Goal: Task Accomplishment & Management: Manage account settings

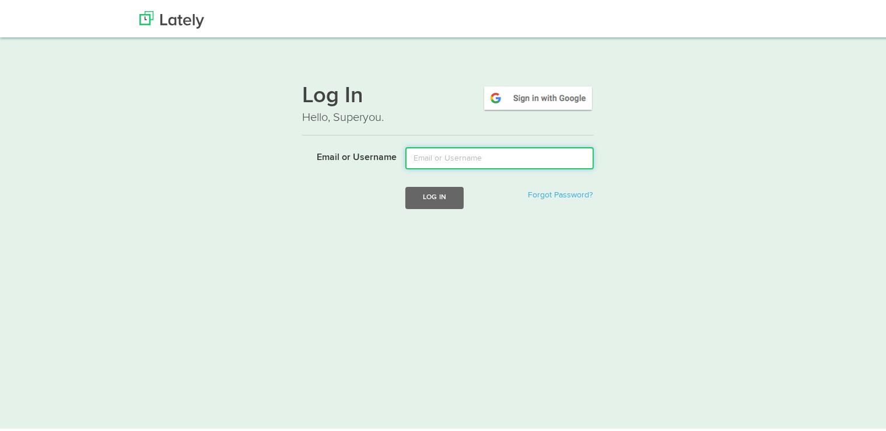
type input "d"
type input "[EMAIL_ADDRESS][DOMAIN_NAME]"
click at [406, 184] on button "Log In" at bounding box center [435, 195] width 58 height 22
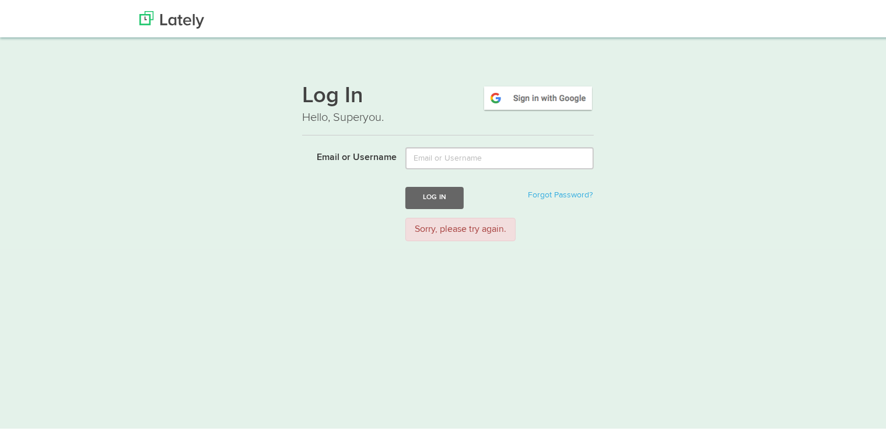
click at [504, 117] on p "Hello, Superyou." at bounding box center [448, 115] width 292 height 17
click at [514, 101] on img at bounding box center [538, 95] width 111 height 27
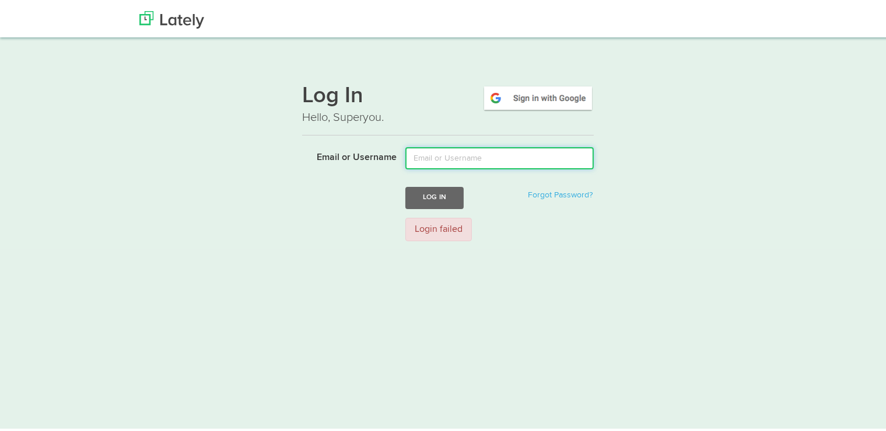
click at [513, 151] on input "Email or Username" at bounding box center [500, 156] width 188 height 22
click at [511, 156] on input "Email or Username" at bounding box center [500, 156] width 188 height 22
type input "robbeoosterlinck5@gmail.com"
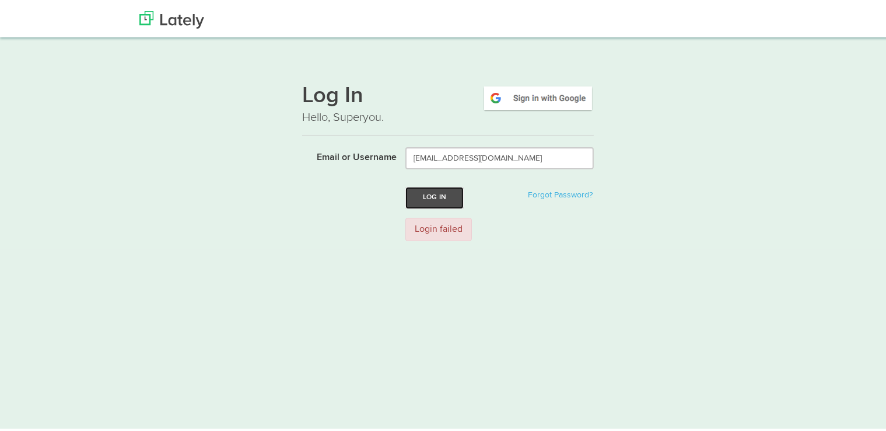
click at [446, 192] on button "Log In" at bounding box center [435, 195] width 58 height 22
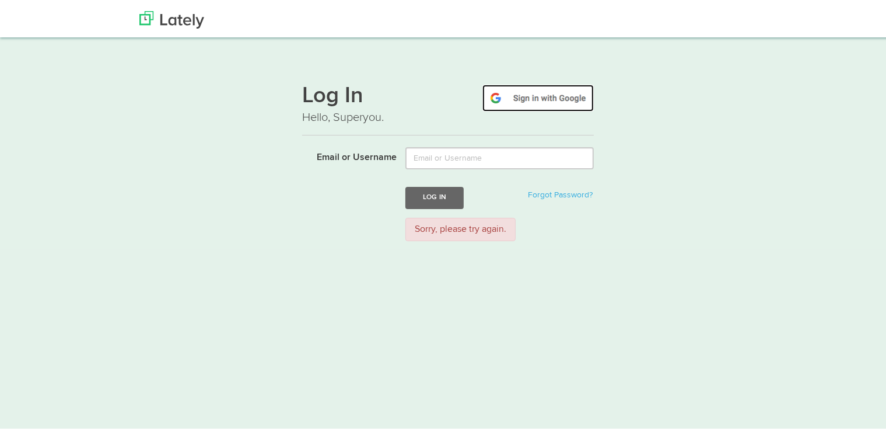
click at [522, 89] on img at bounding box center [538, 95] width 111 height 27
click at [519, 104] on img at bounding box center [538, 95] width 111 height 27
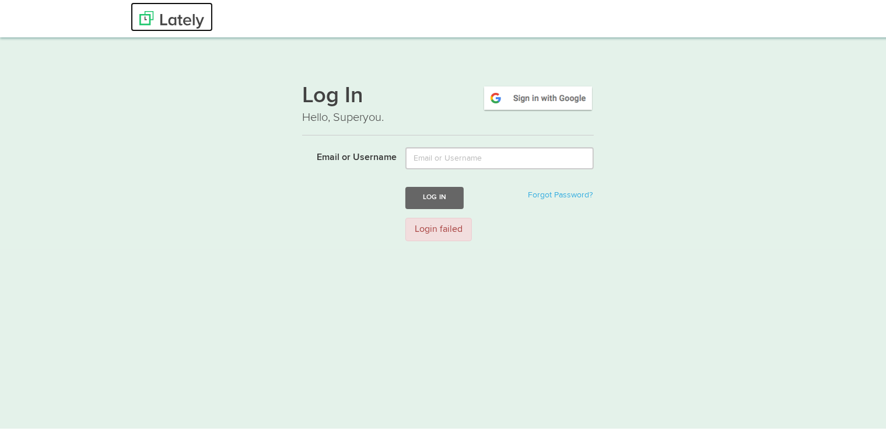
click at [150, 24] on img at bounding box center [171, 18] width 65 height 18
click at [158, 24] on img at bounding box center [171, 18] width 65 height 18
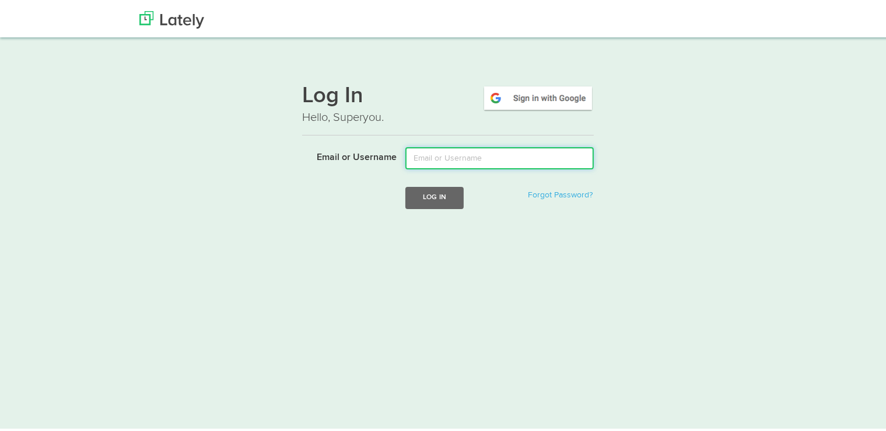
click at [535, 159] on input "Email or Username" at bounding box center [500, 156] width 188 height 22
type input "robbeoosterlinck5@gmail.com"
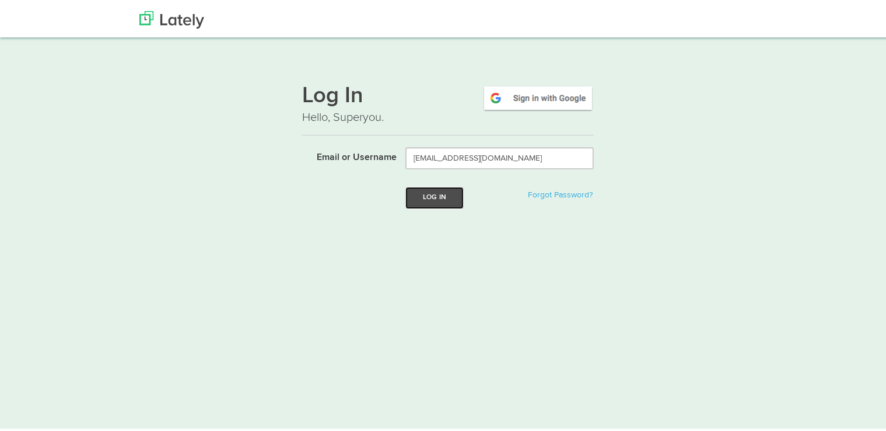
click at [413, 194] on button "Log In" at bounding box center [435, 195] width 58 height 22
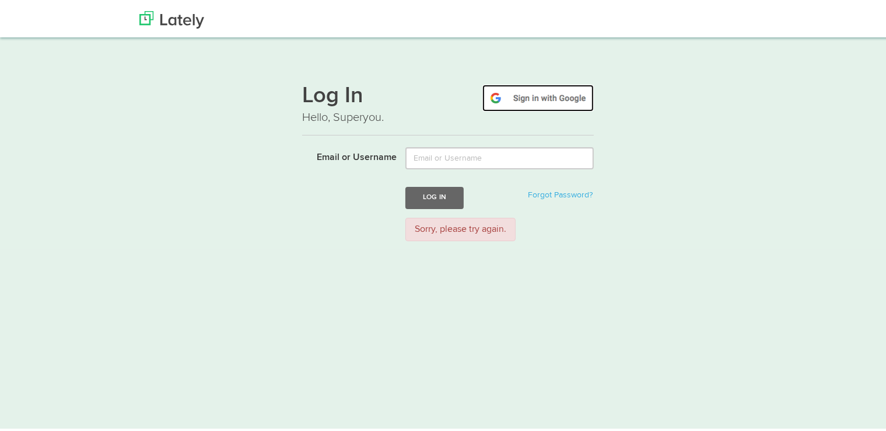
click at [520, 86] on img at bounding box center [538, 95] width 111 height 27
